Goal: Information Seeking & Learning: Understand process/instructions

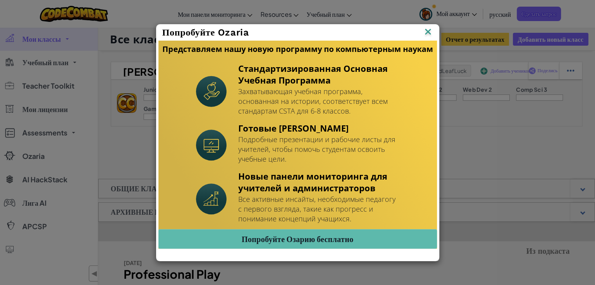
click at [430, 30] on img at bounding box center [428, 33] width 10 height 12
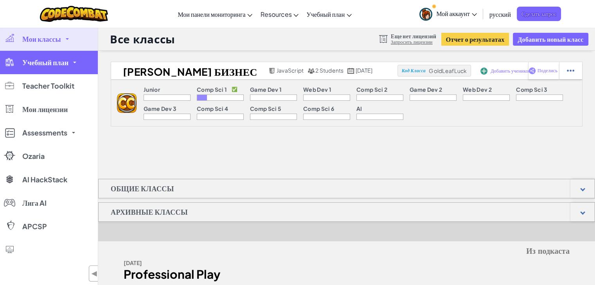
click at [84, 68] on link "Учебный план" at bounding box center [49, 62] width 98 height 23
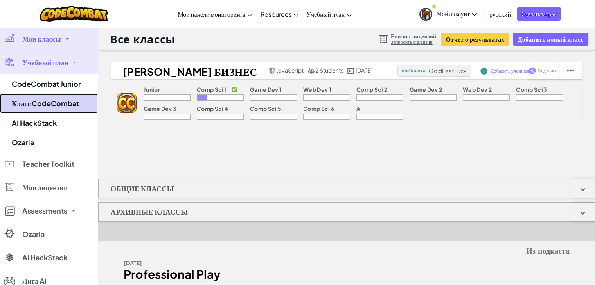
click at [70, 101] on link "Класс CodeCombat" at bounding box center [49, 104] width 98 height 20
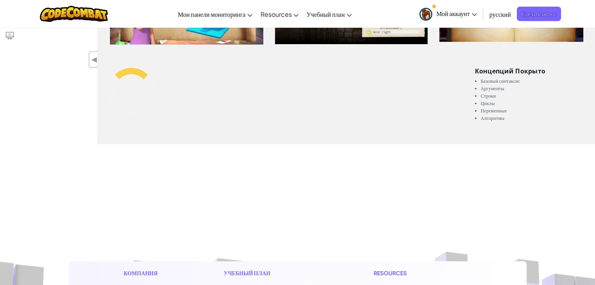
scroll to position [250, 0]
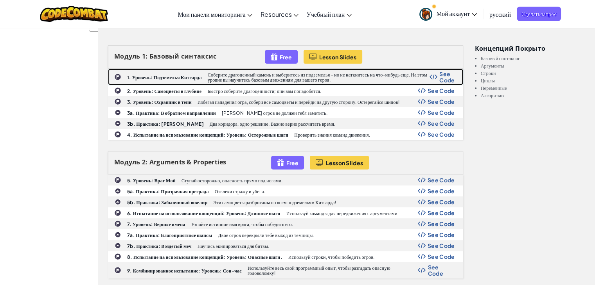
click at [138, 71] on div "1. Уровень: Подземелья Китгарда Соберите драгоценный камень и выберитесь из под…" at bounding box center [285, 77] width 354 height 16
